Goal: Task Accomplishment & Management: Manage account settings

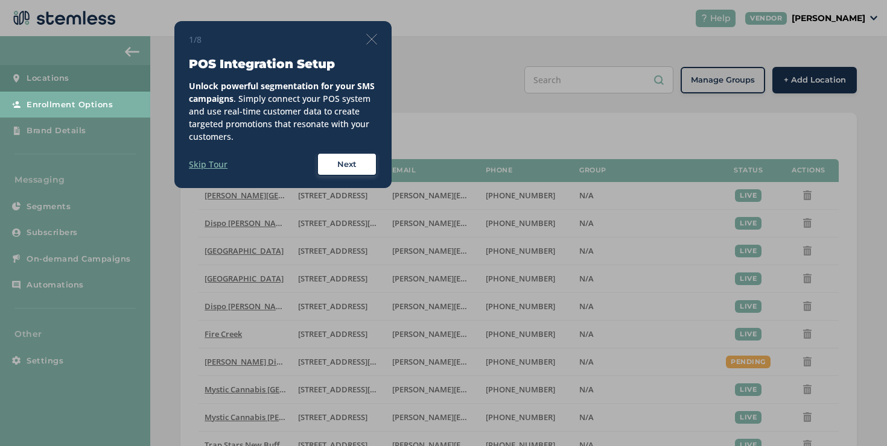
click at [376, 34] on img at bounding box center [371, 39] width 11 height 11
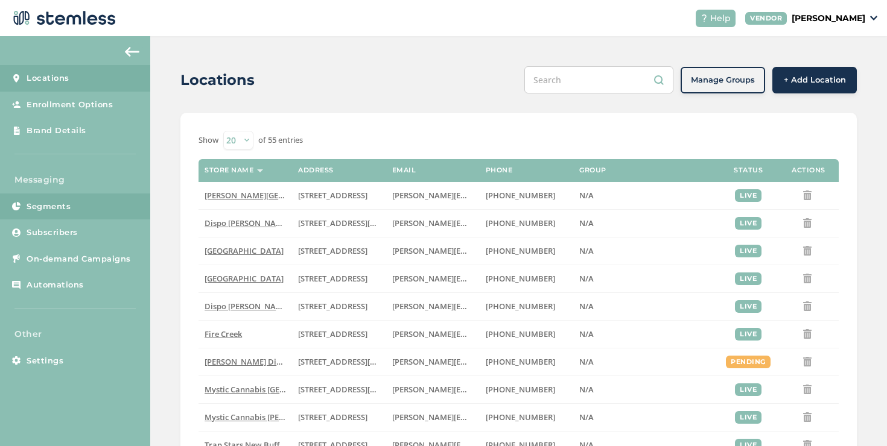
click at [79, 210] on link "Segments" at bounding box center [75, 207] width 150 height 27
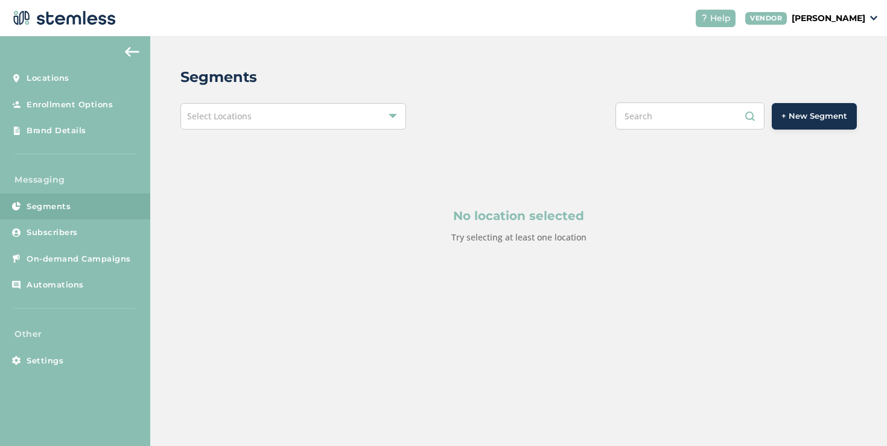
click at [255, 129] on div "Select Locations" at bounding box center [293, 116] width 226 height 27
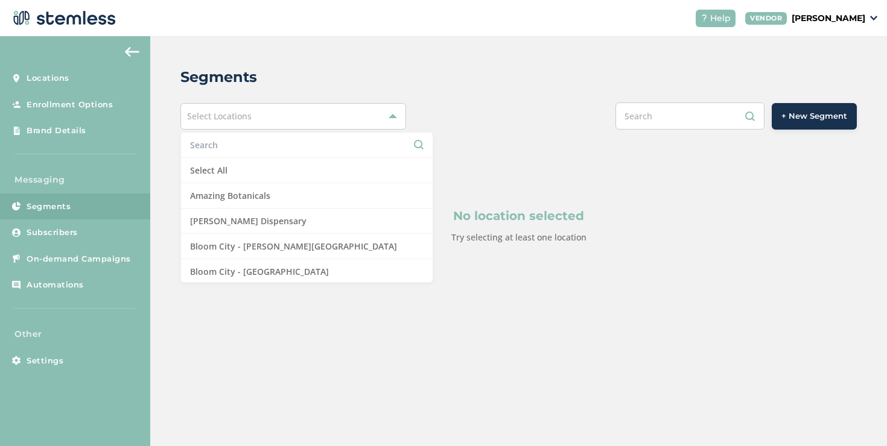
click at [221, 146] on input "text" at bounding box center [306, 145] width 233 height 13
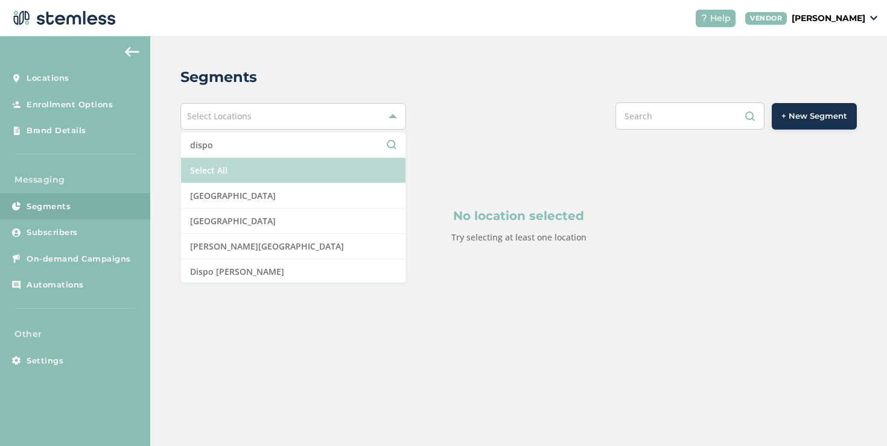
type input "dispo"
click at [228, 162] on li "Select All" at bounding box center [293, 170] width 224 height 25
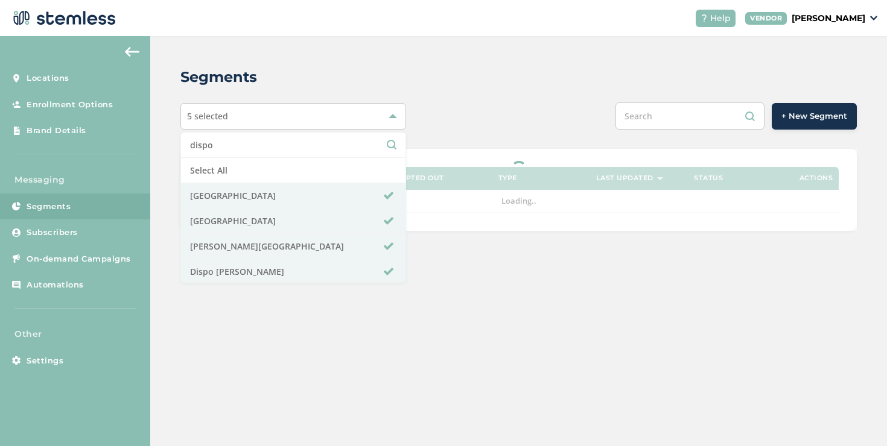
click at [505, 124] on div "+ New Segment" at bounding box center [659, 116] width 395 height 27
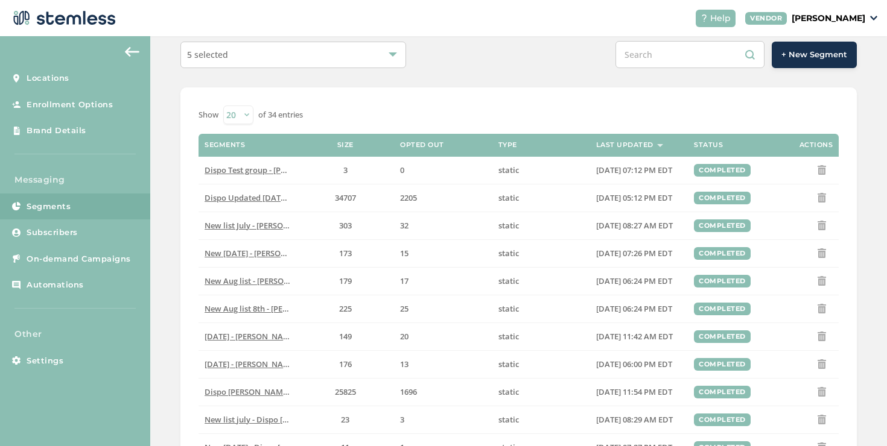
scroll to position [63, 0]
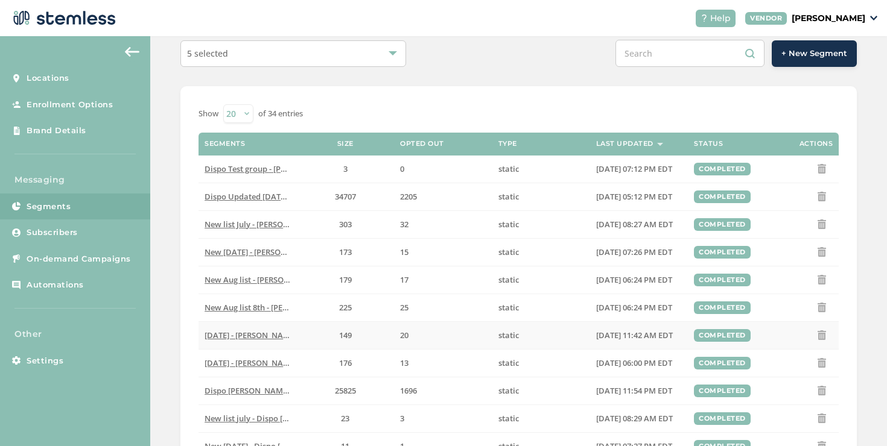
click at [243, 337] on span "[DATE] - [PERSON_NAME][GEOGRAPHIC_DATA]" at bounding box center [290, 335] width 171 height 11
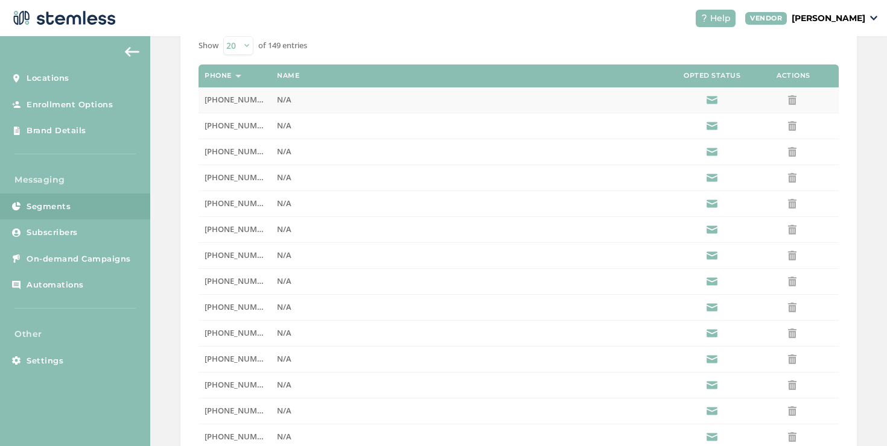
scroll to position [359, 0]
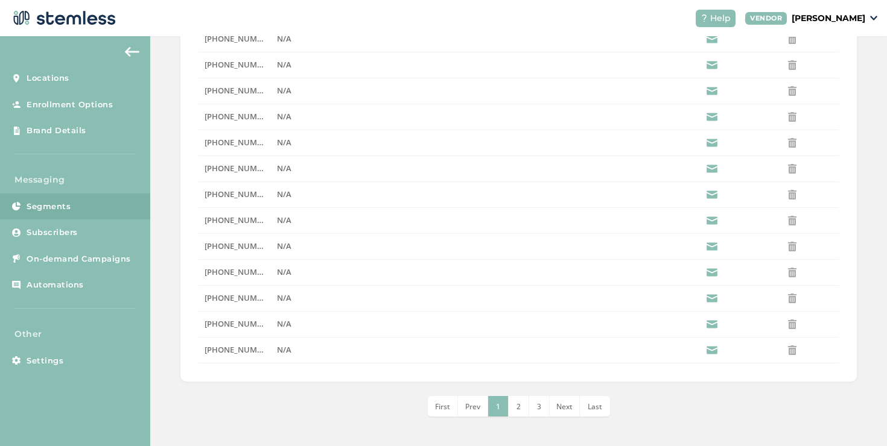
click at [612, 406] on div "First Prev 1 2 3 4 5 6 7 8 Next Last" at bounding box center [518, 406] width 676 height 21
click at [609, 407] on div "First Prev 1 2 3 4 5 6 7 8 Next Last" at bounding box center [518, 406] width 676 height 21
click at [606, 407] on div "First Prev 1 2 3 4 5 6 7 8 Next Last" at bounding box center [518, 406] width 676 height 21
click at [601, 407] on li "Last" at bounding box center [595, 406] width 30 height 21
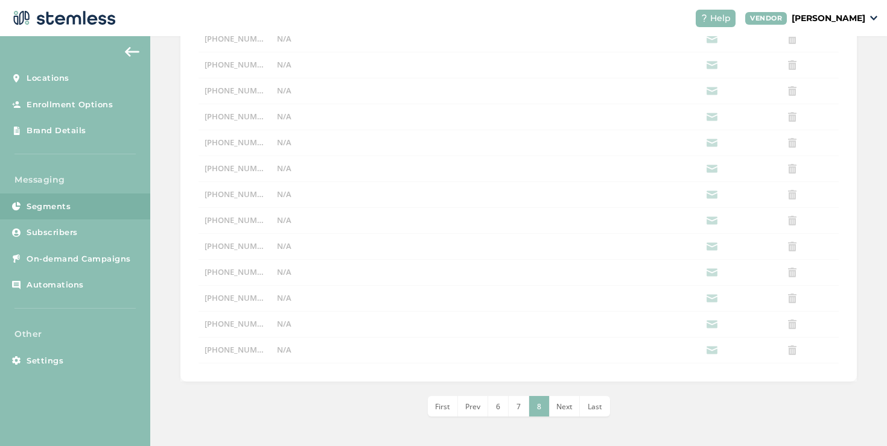
scroll to position [74, 0]
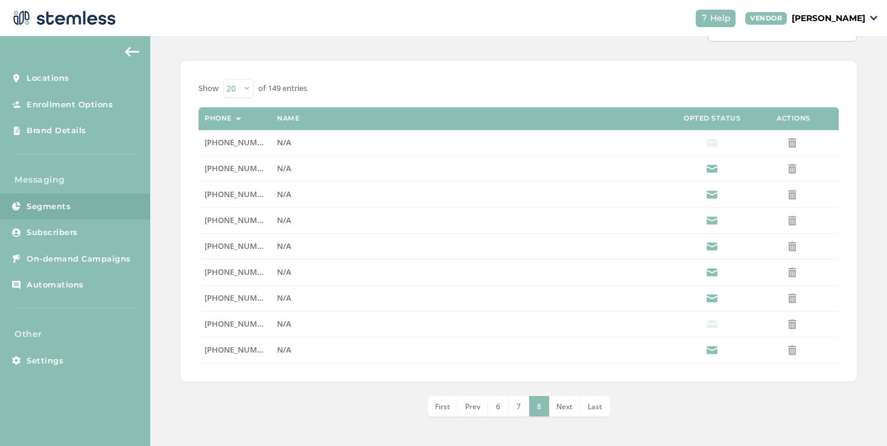
click at [518, 403] on li "7" at bounding box center [519, 406] width 21 height 21
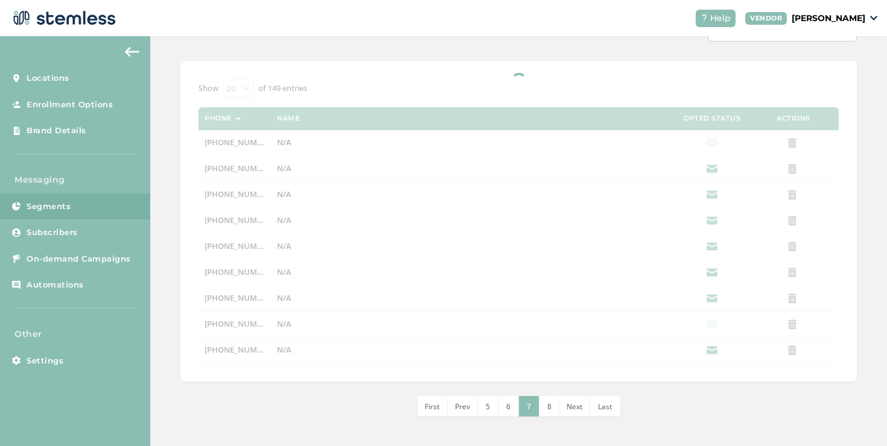
scroll to position [359, 0]
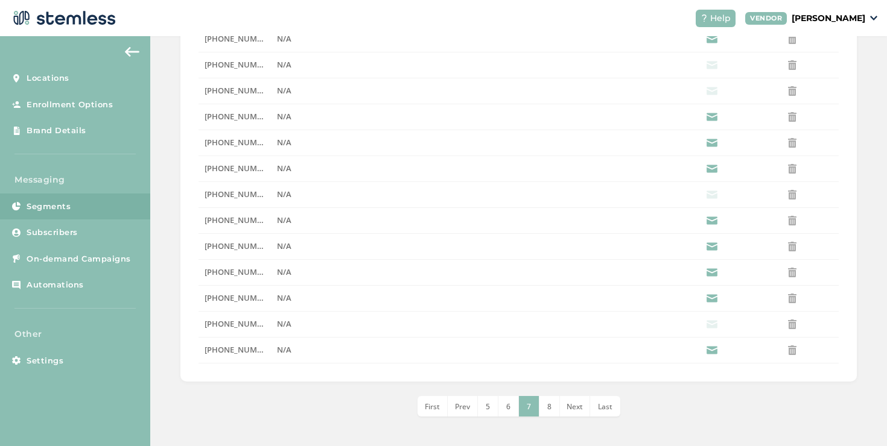
click at [508, 407] on li "6" at bounding box center [508, 406] width 21 height 21
click at [500, 408] on li "5" at bounding box center [498, 406] width 21 height 21
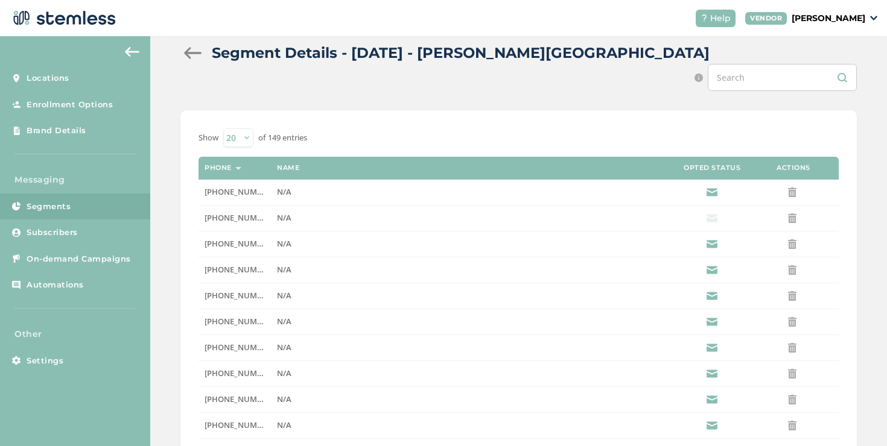
scroll to position [0, 0]
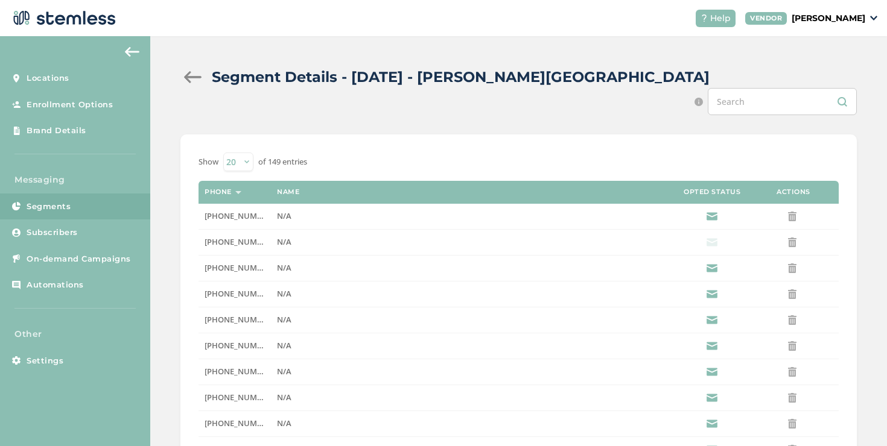
click at [195, 80] on div at bounding box center [192, 77] width 24 height 12
